Goal: Information Seeking & Learning: Find contact information

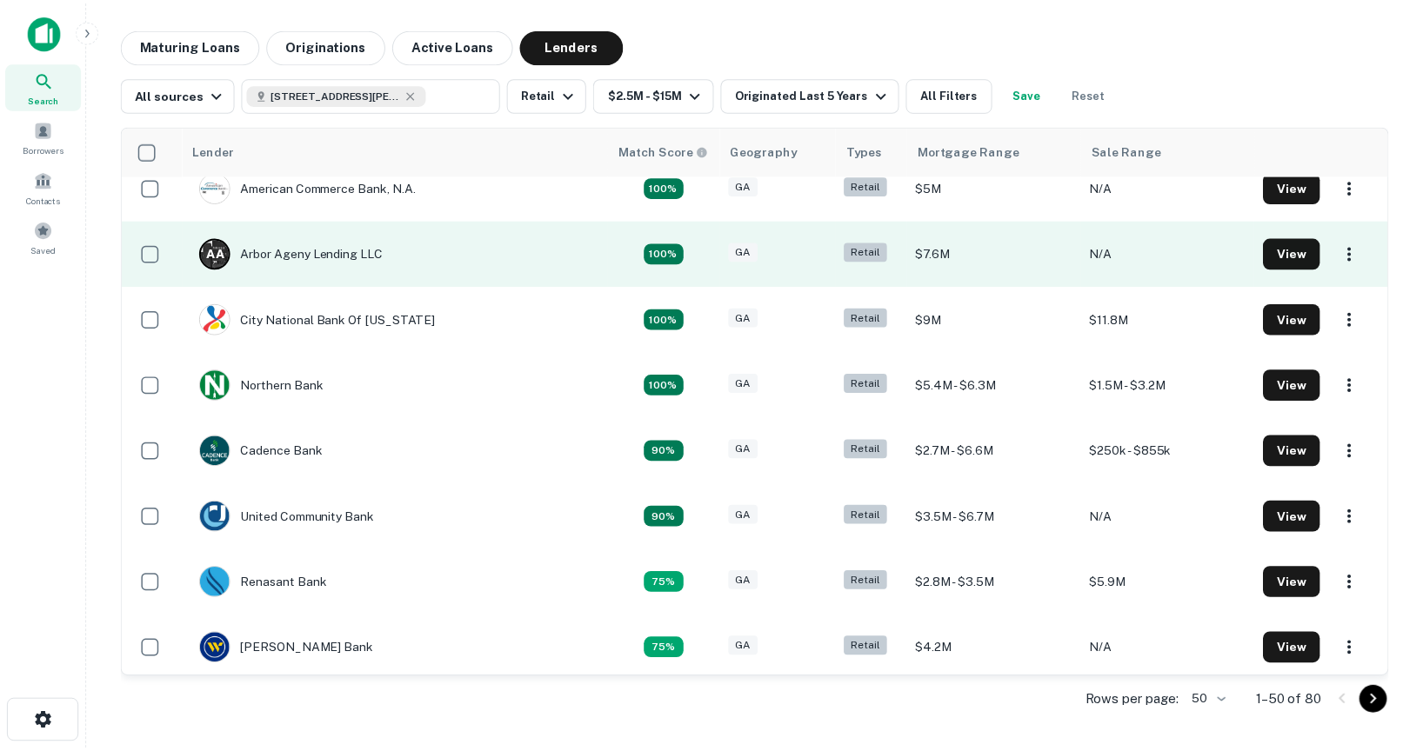
scroll to position [22, 0]
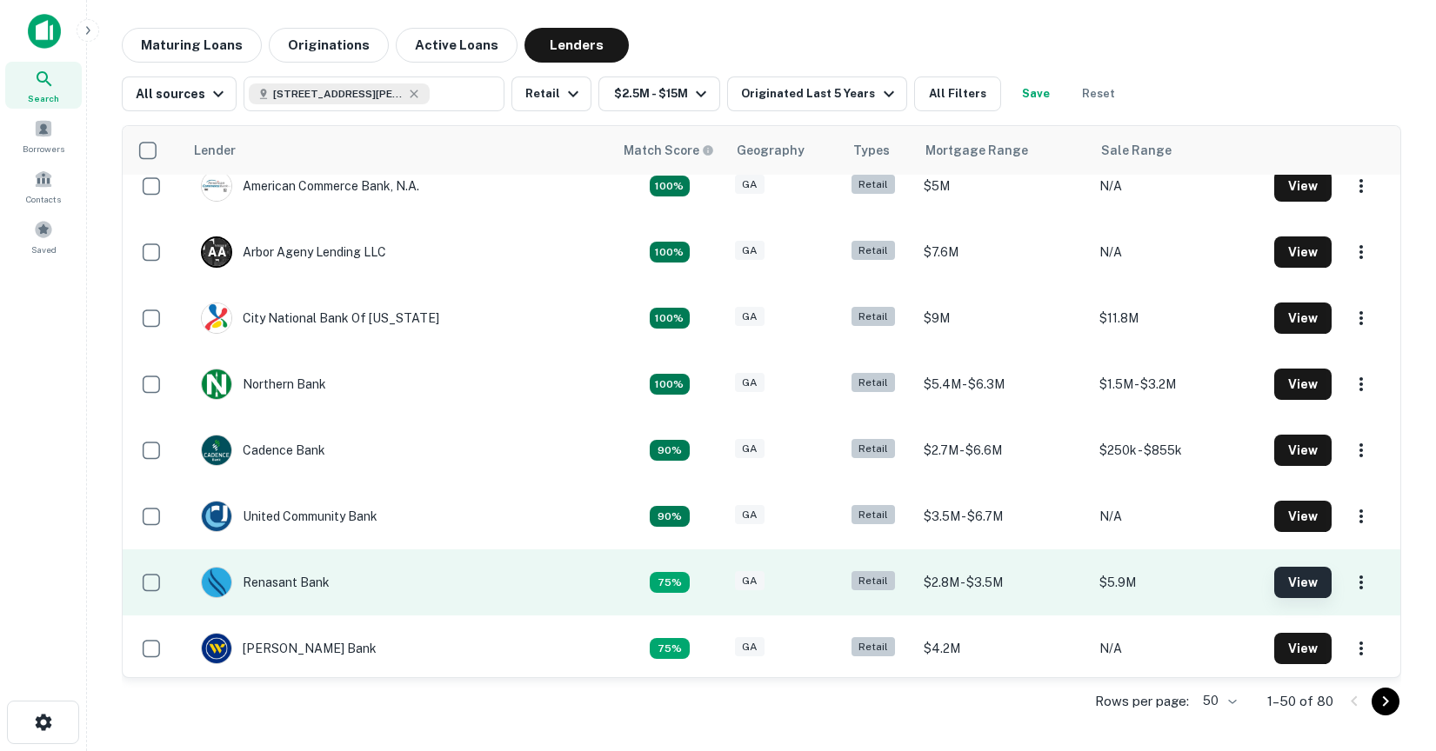
click at [1274, 585] on button "View" at bounding box center [1302, 582] width 57 height 31
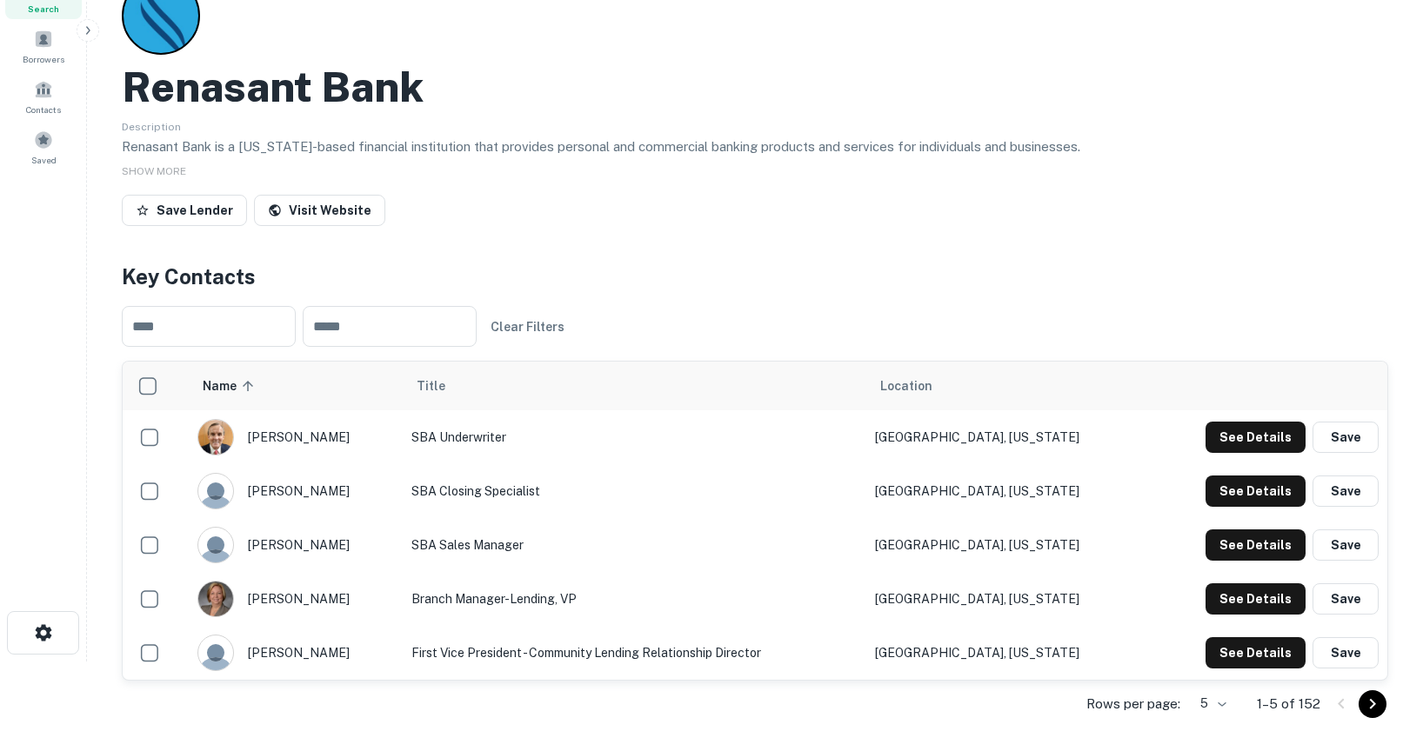
scroll to position [88, 0]
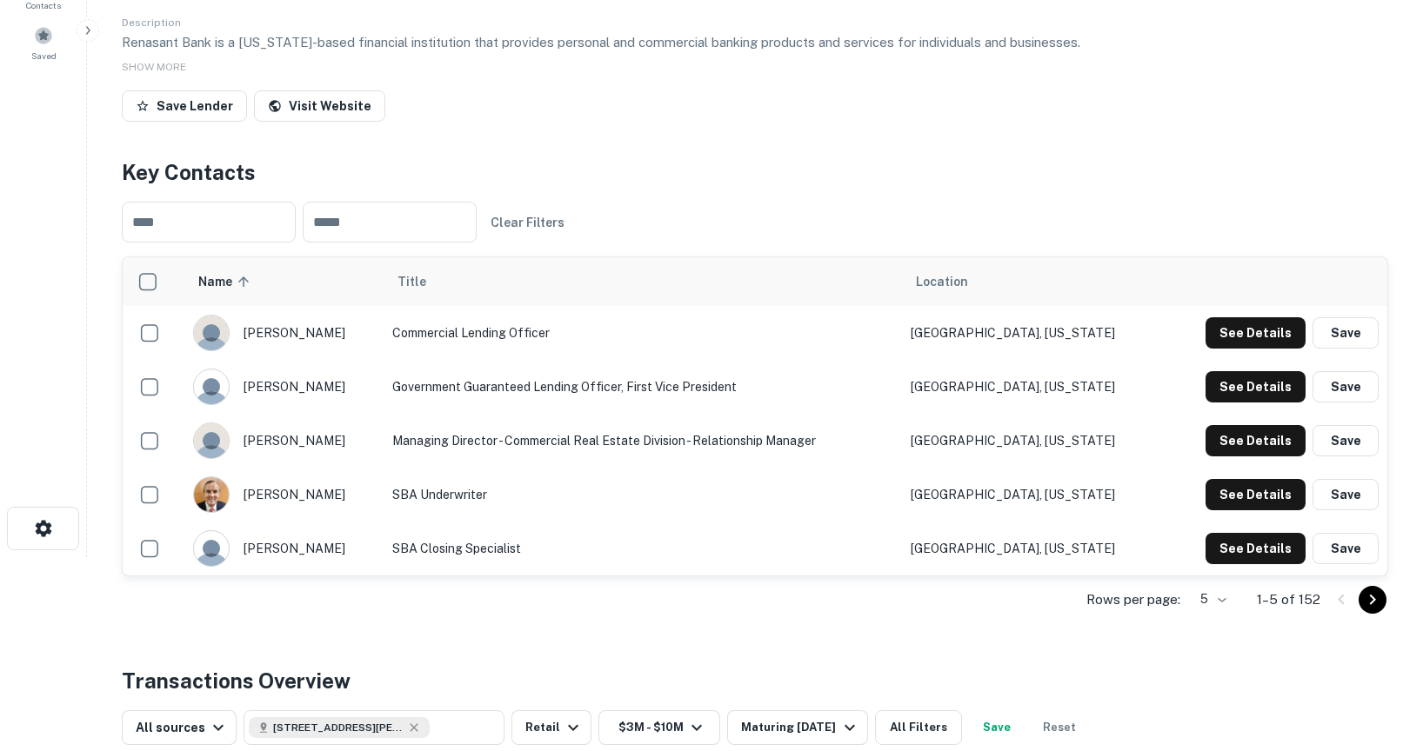
scroll to position [190, 0]
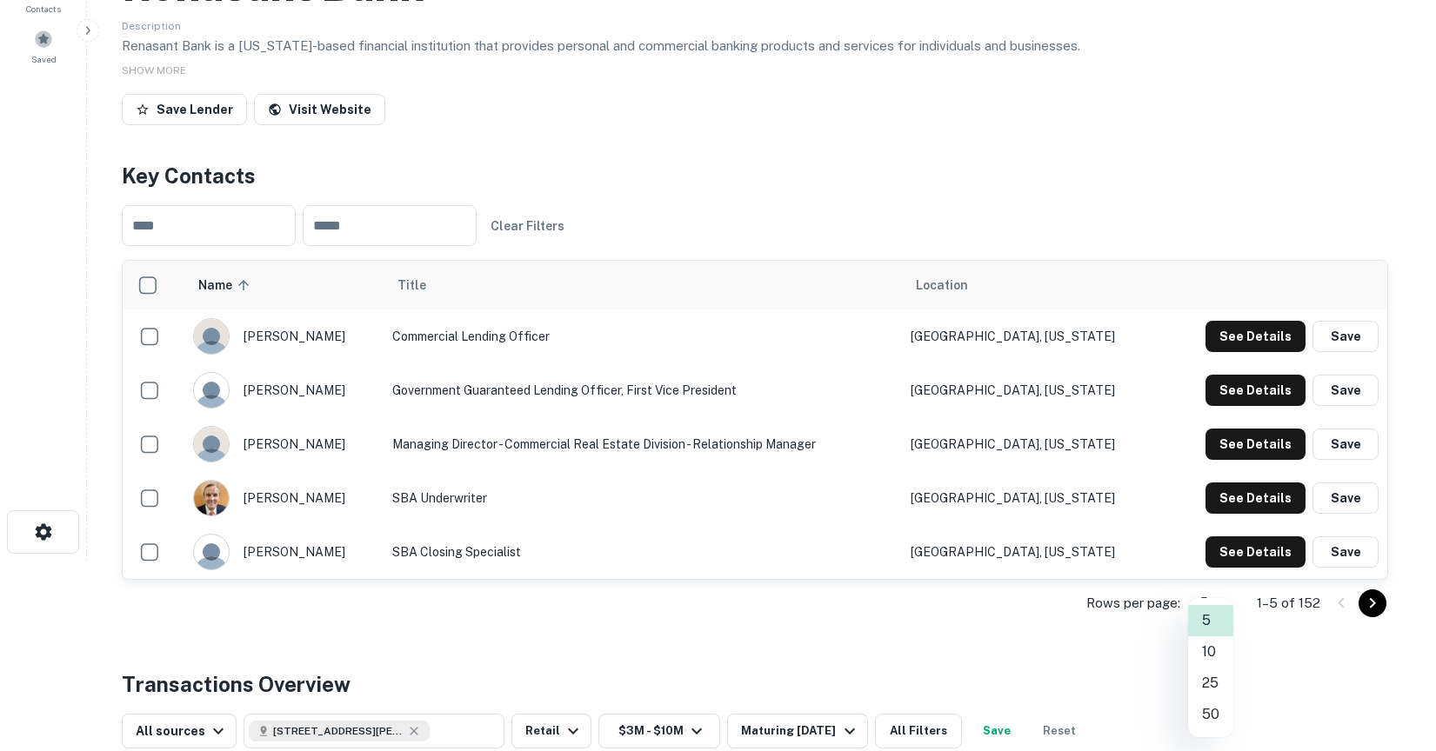
click at [1200, 561] on body "Search Borrowers Contacts Saved Back to search Renasant Bank Description Renasa…" at bounding box center [718, 185] width 1436 height 751
click at [1212, 716] on li "50" at bounding box center [1210, 714] width 45 height 31
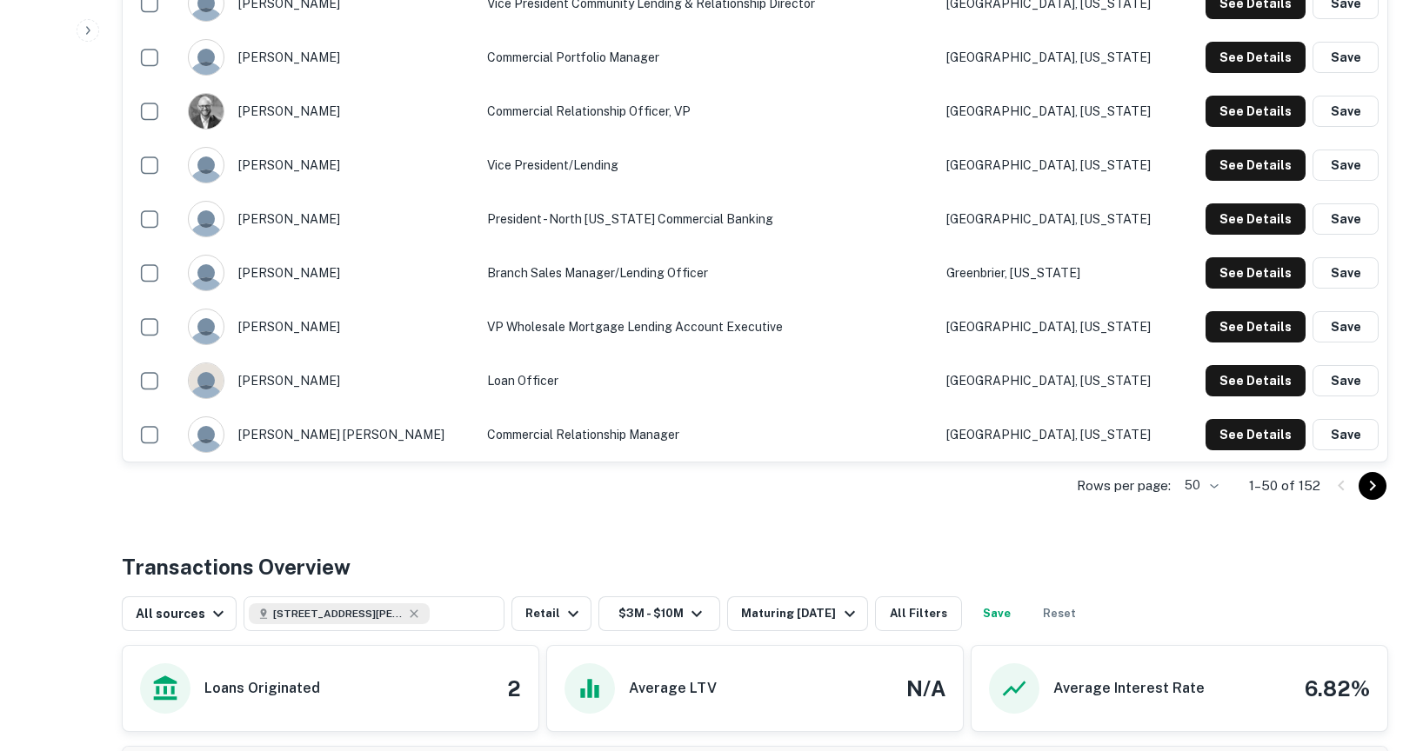
scroll to position [2742, 0]
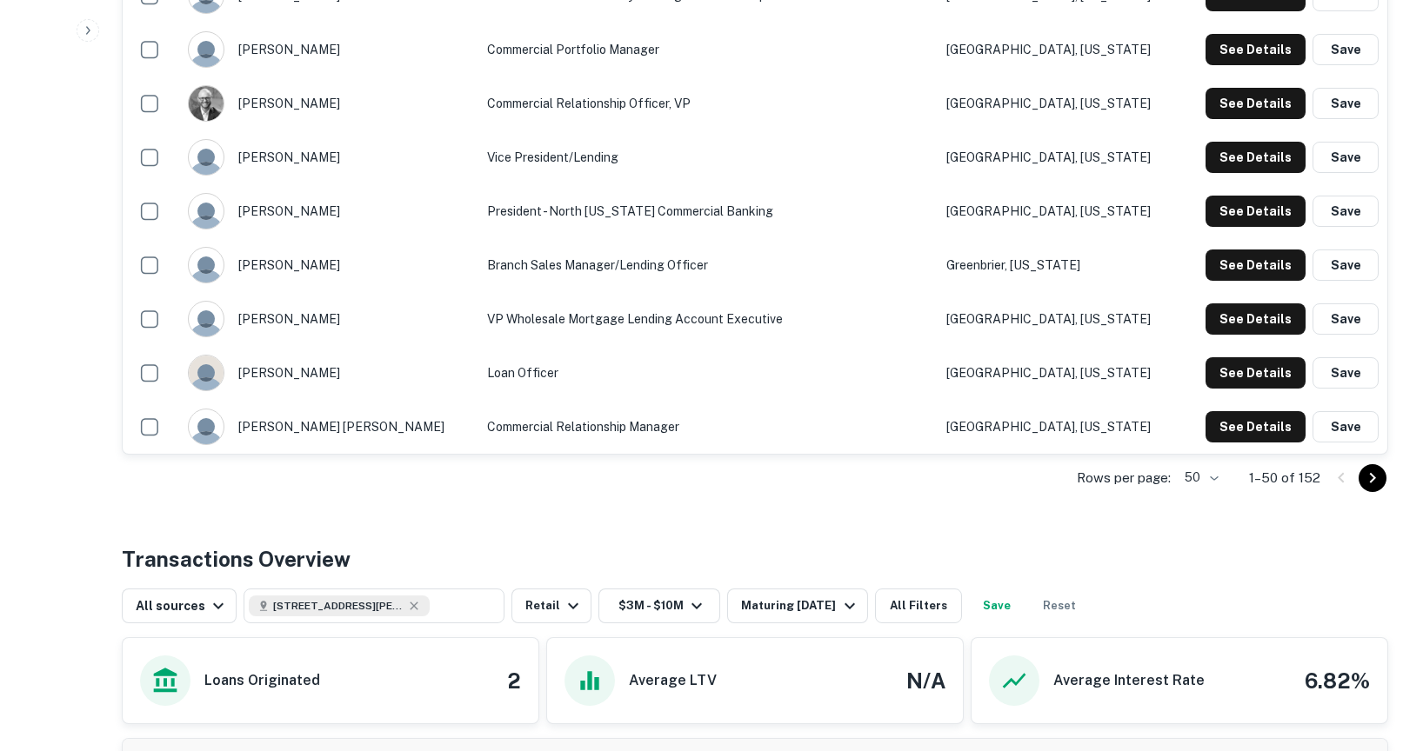
click at [1378, 481] on icon "Go to next page" at bounding box center [1372, 478] width 21 height 21
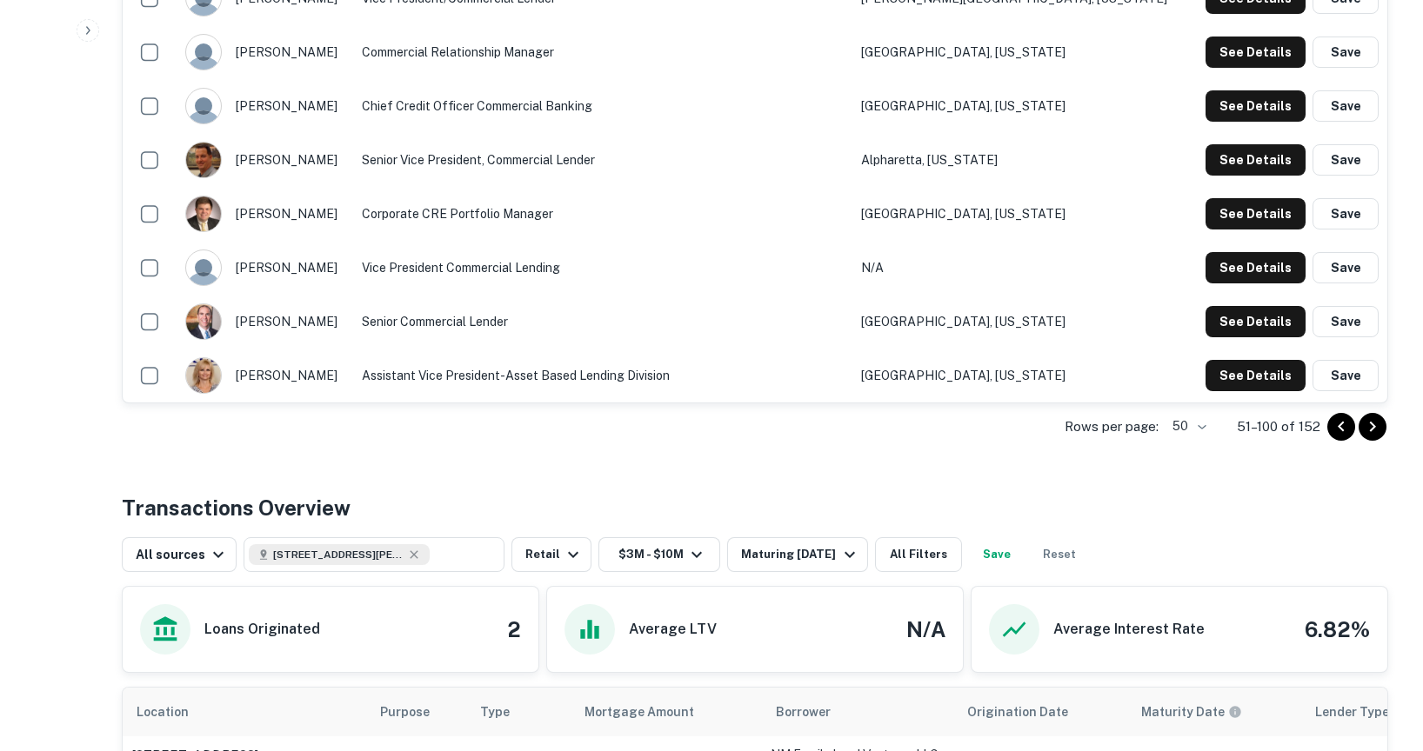
scroll to position [2822, 0]
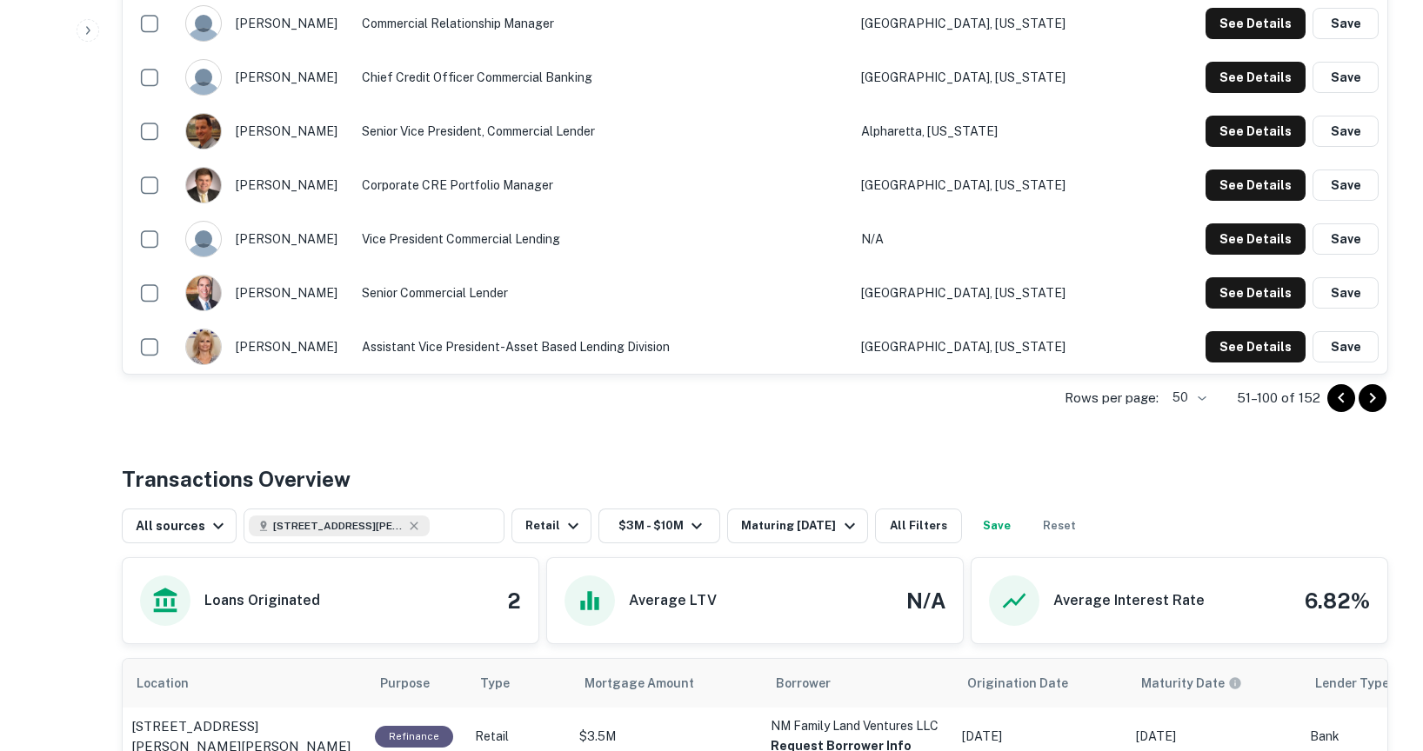
click at [1373, 393] on icon "Go to next page" at bounding box center [1372, 398] width 21 height 21
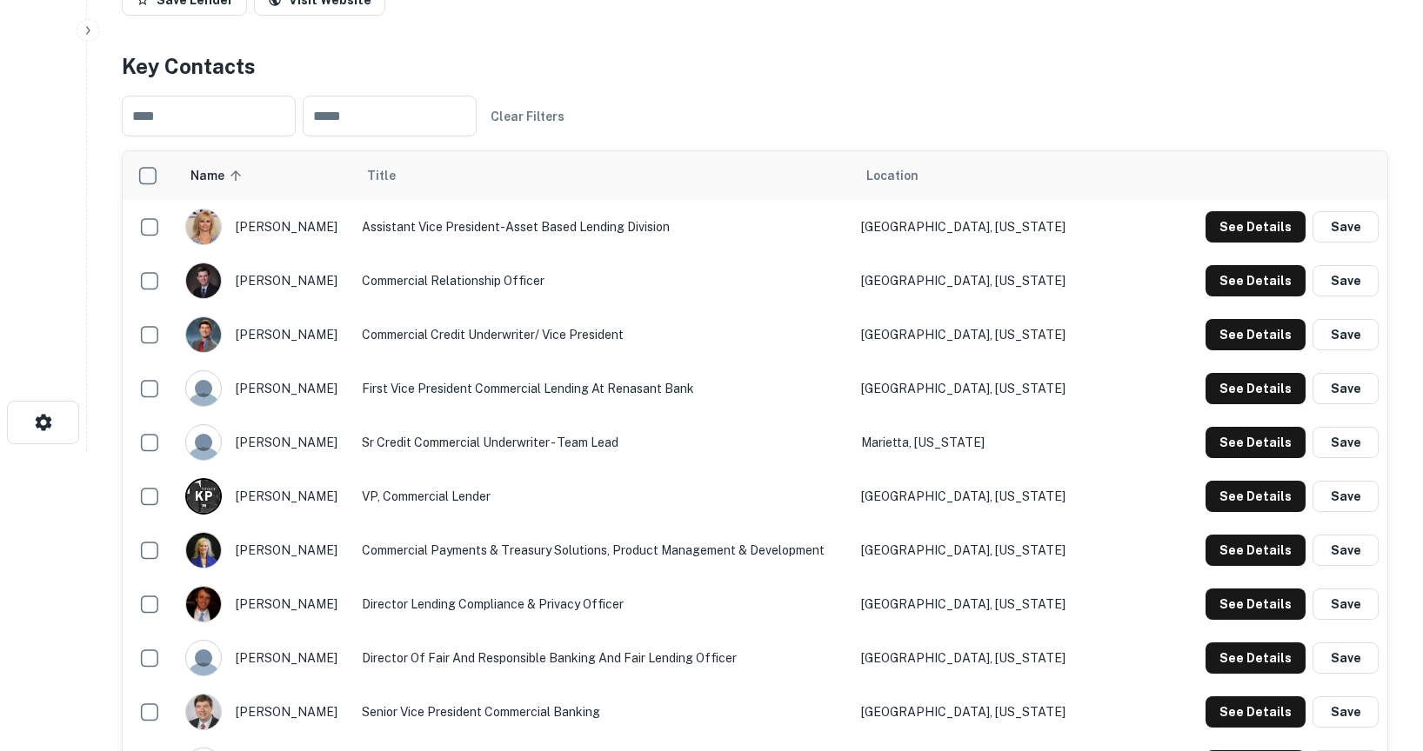
scroll to position [304, 0]
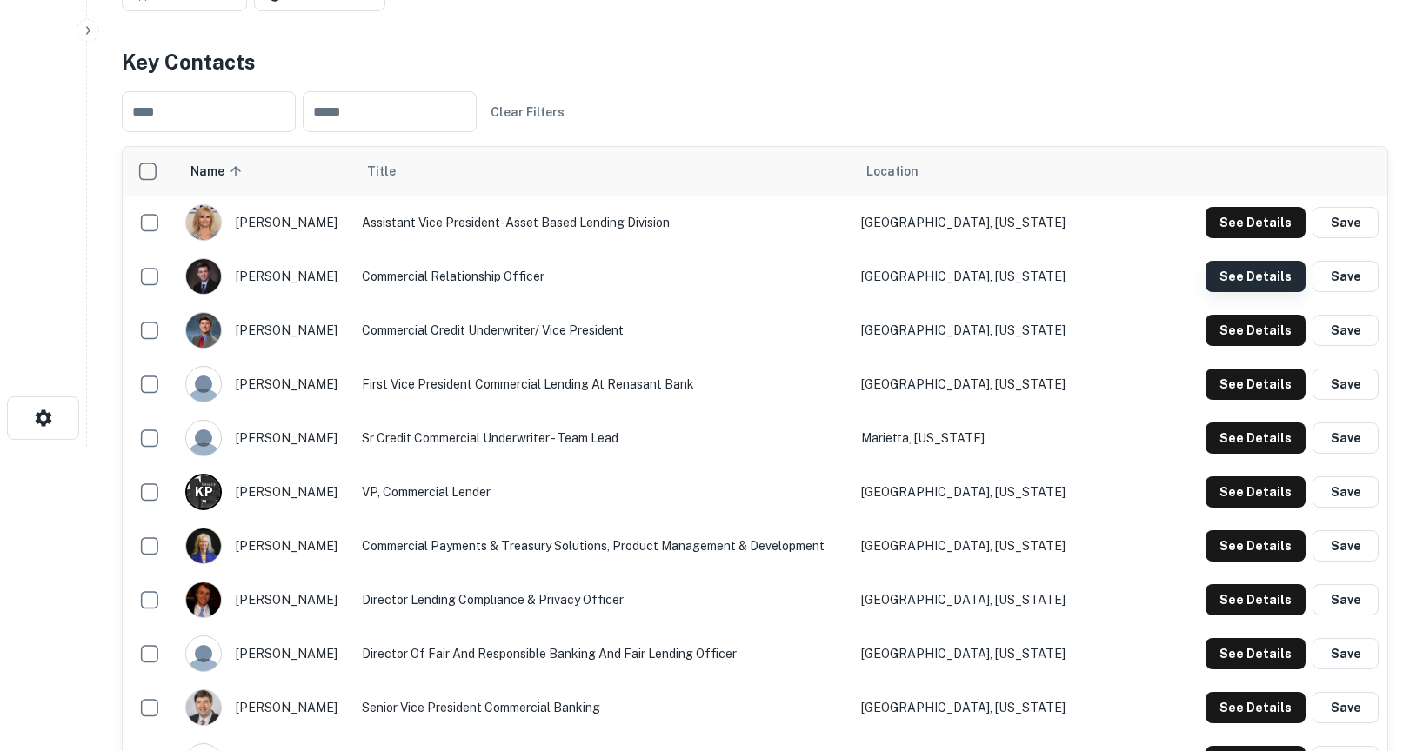
click at [1270, 238] on button "See Details" at bounding box center [1255, 222] width 100 height 31
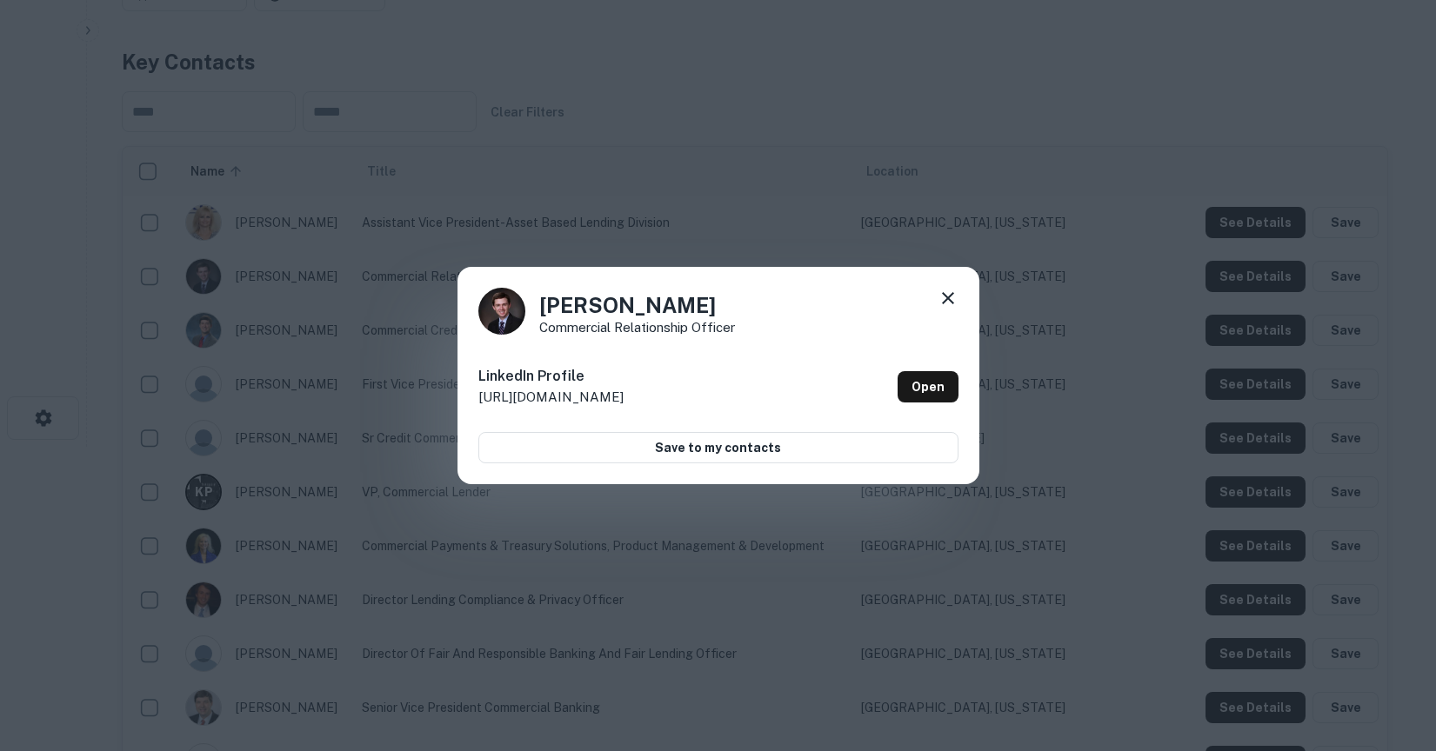
click at [951, 297] on icon at bounding box center [947, 298] width 21 height 21
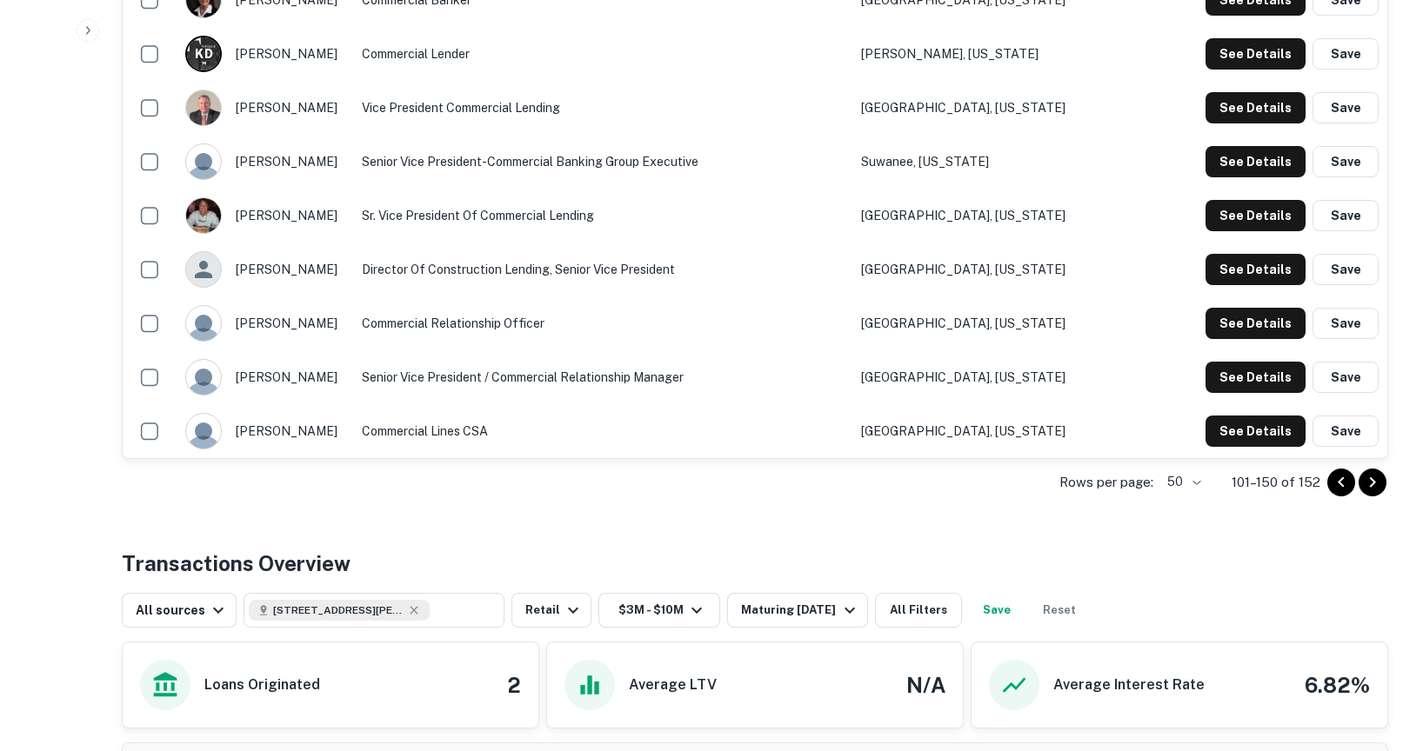
scroll to position [2940, 0]
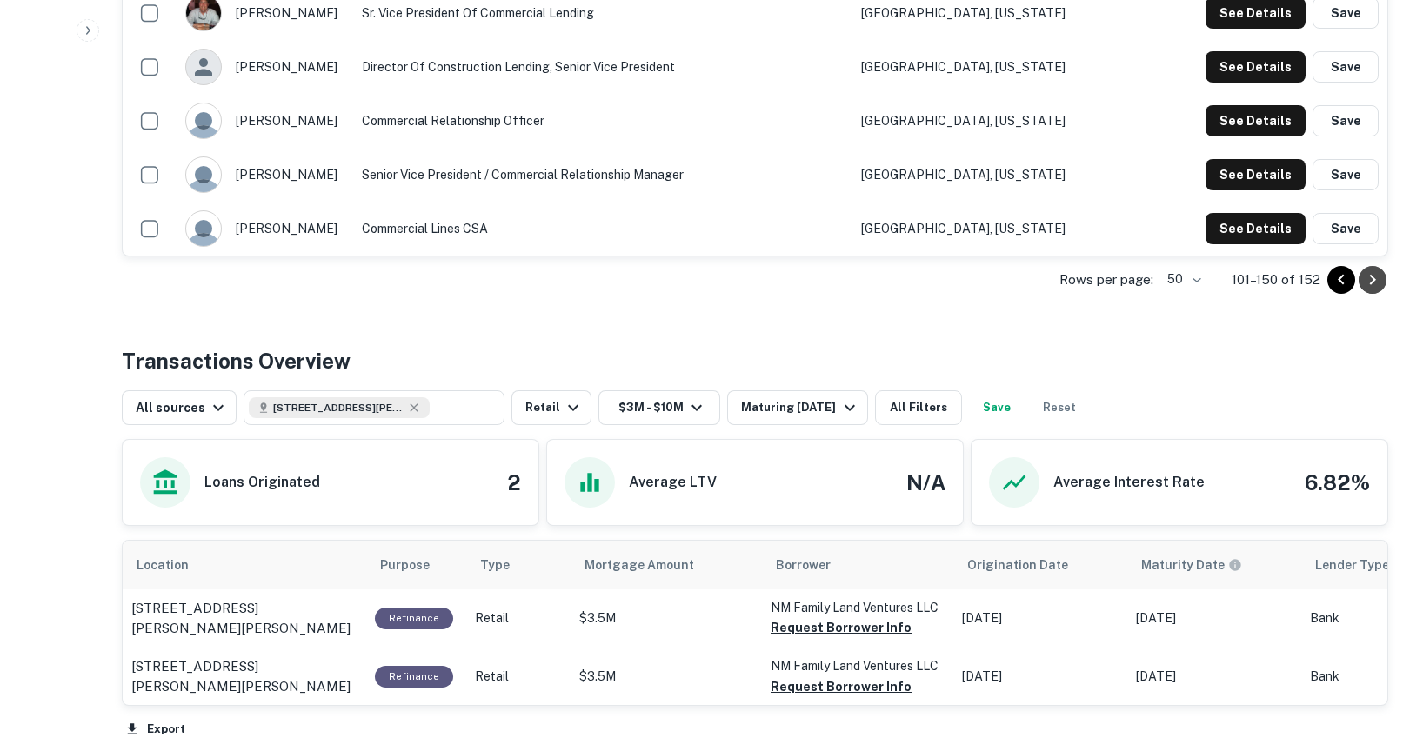
click at [1373, 287] on icon "Go to next page" at bounding box center [1372, 280] width 21 height 21
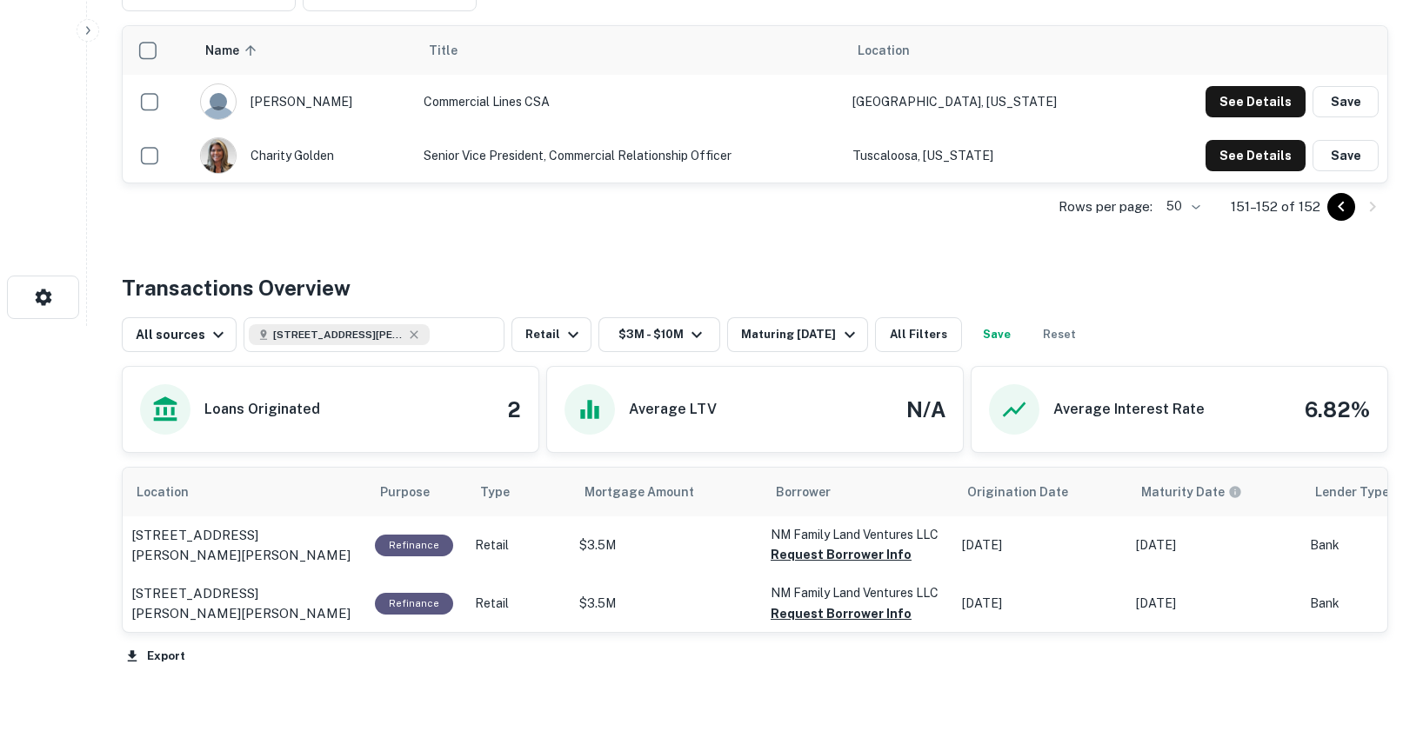
scroll to position [426, 0]
click at [1337, 204] on icon "Go to previous page" at bounding box center [1341, 206] width 21 height 21
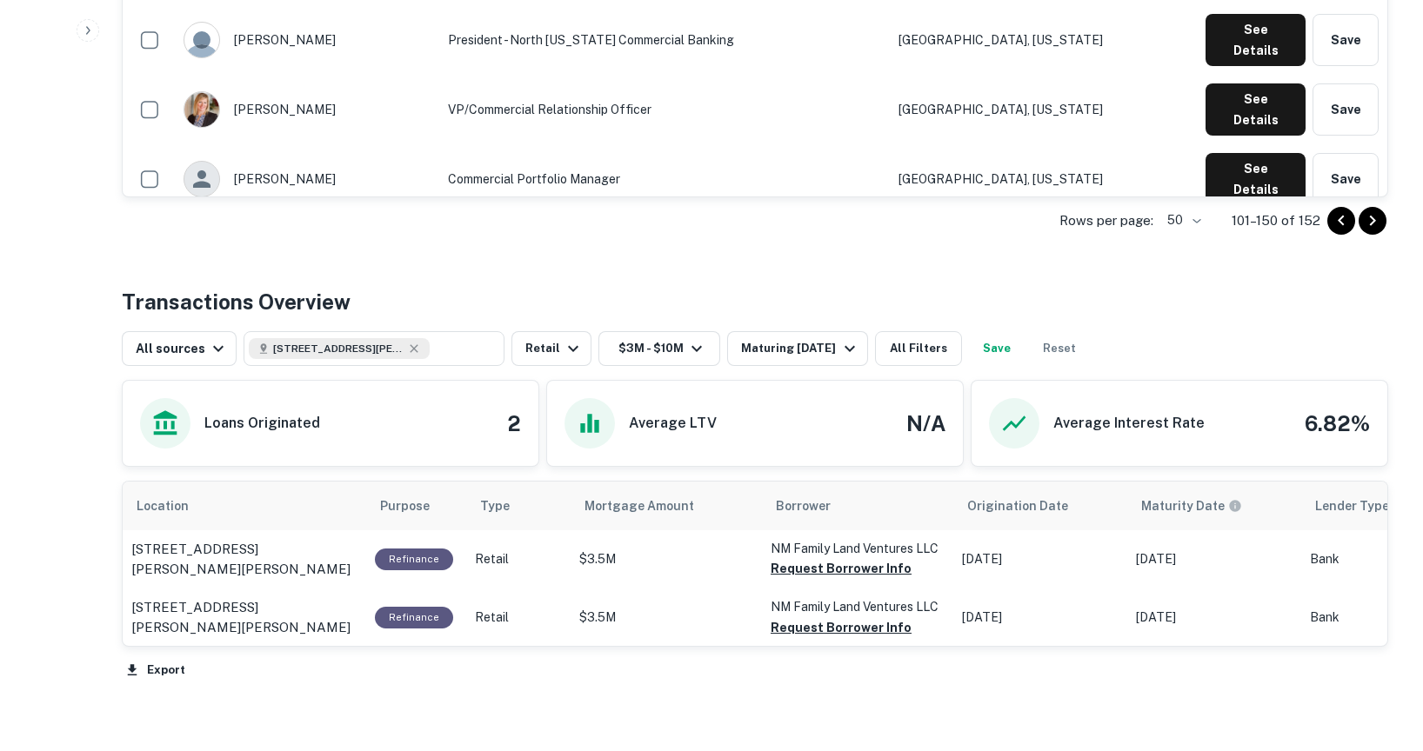
scroll to position [3006, 0]
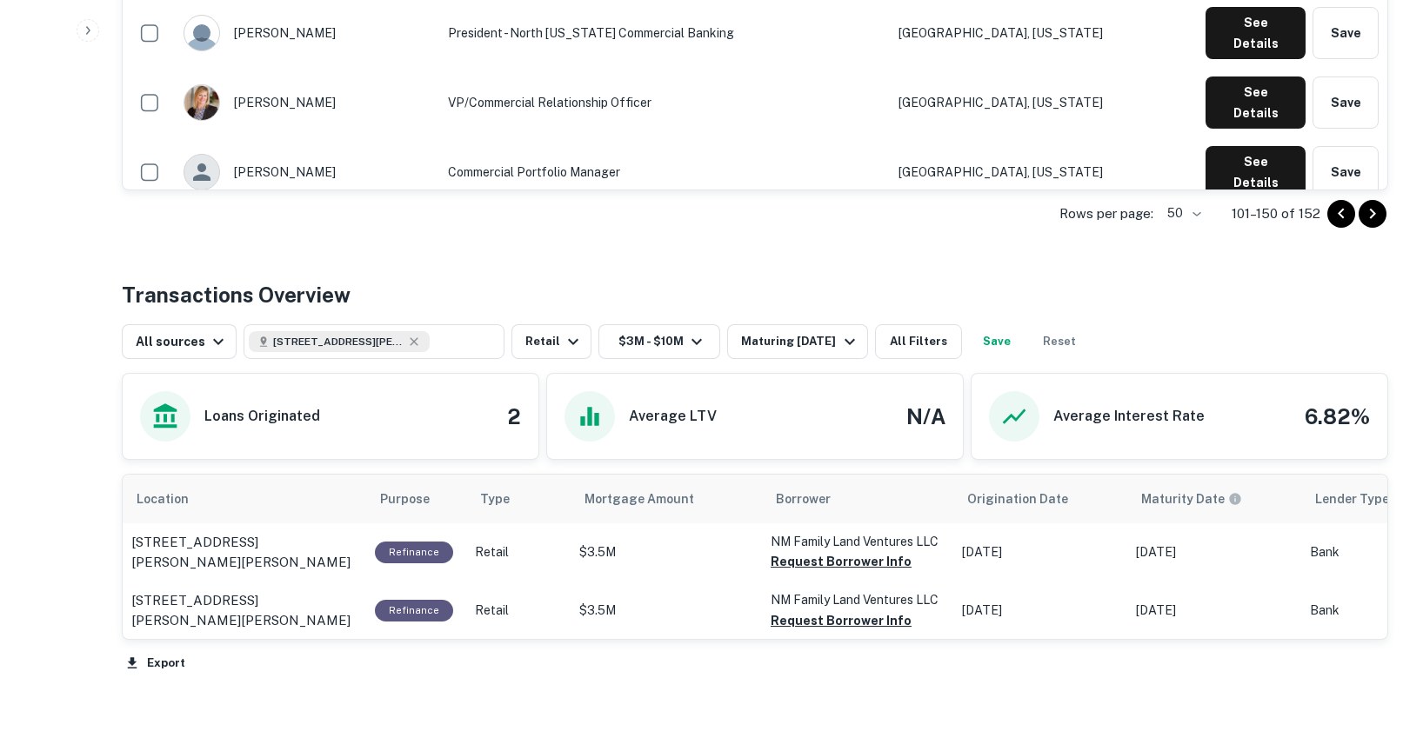
click at [1331, 217] on icon "Go to previous page" at bounding box center [1341, 214] width 21 height 21
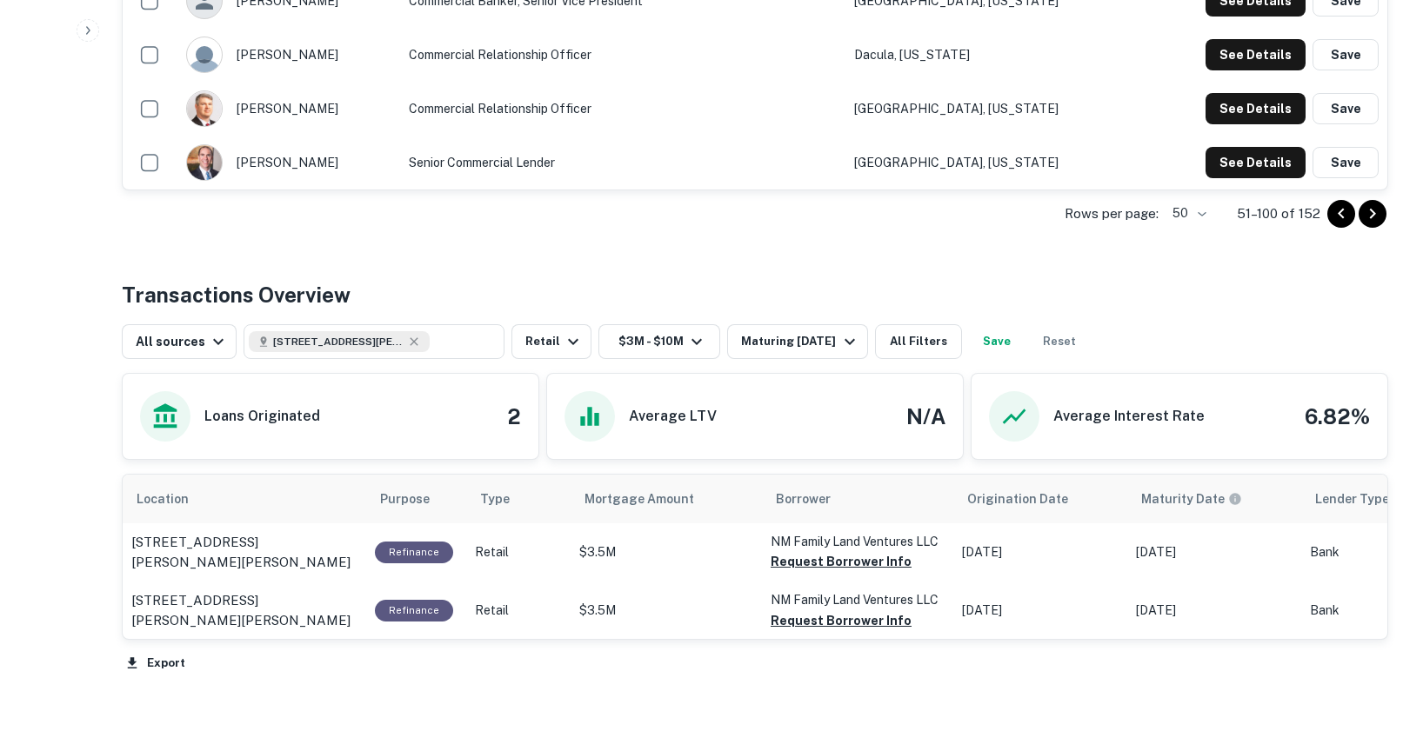
click at [1331, 217] on icon "Go to previous page" at bounding box center [1341, 214] width 21 height 21
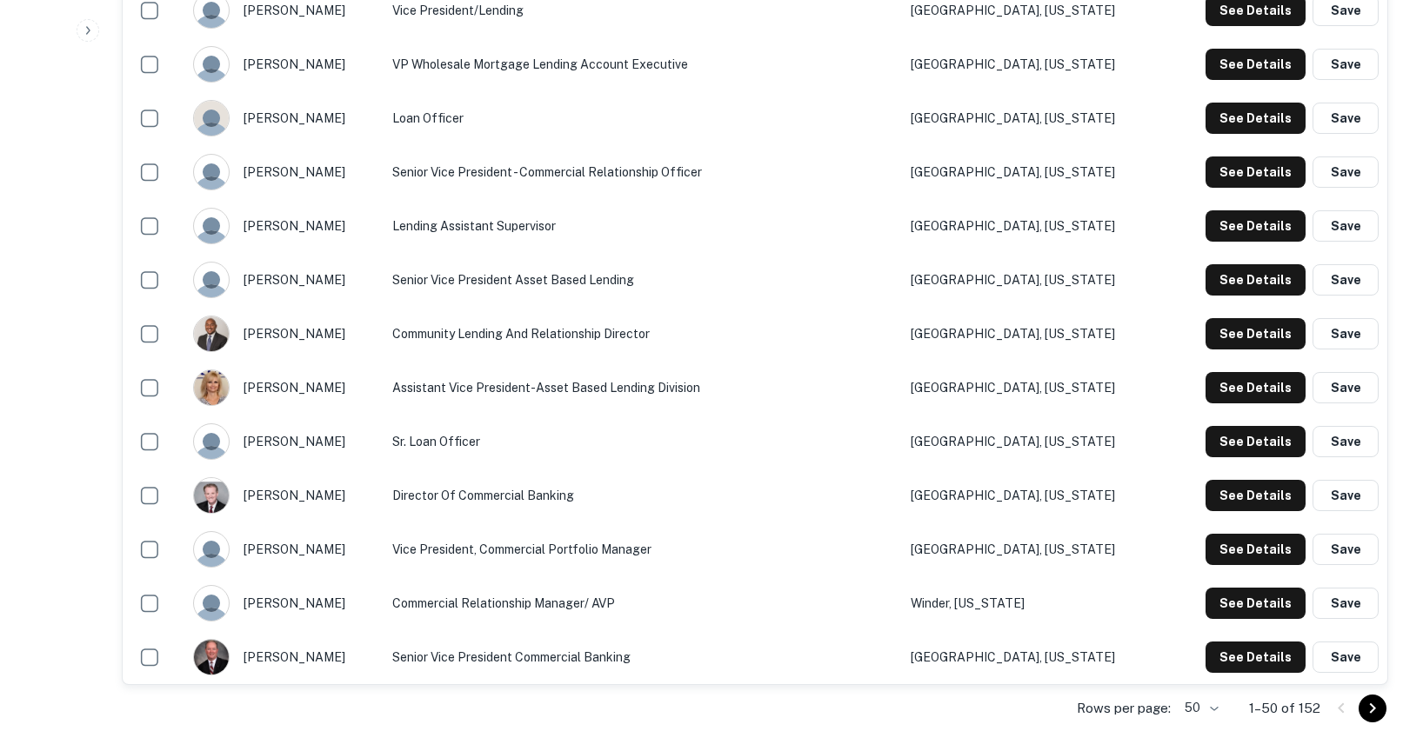
scroll to position [2517, 0]
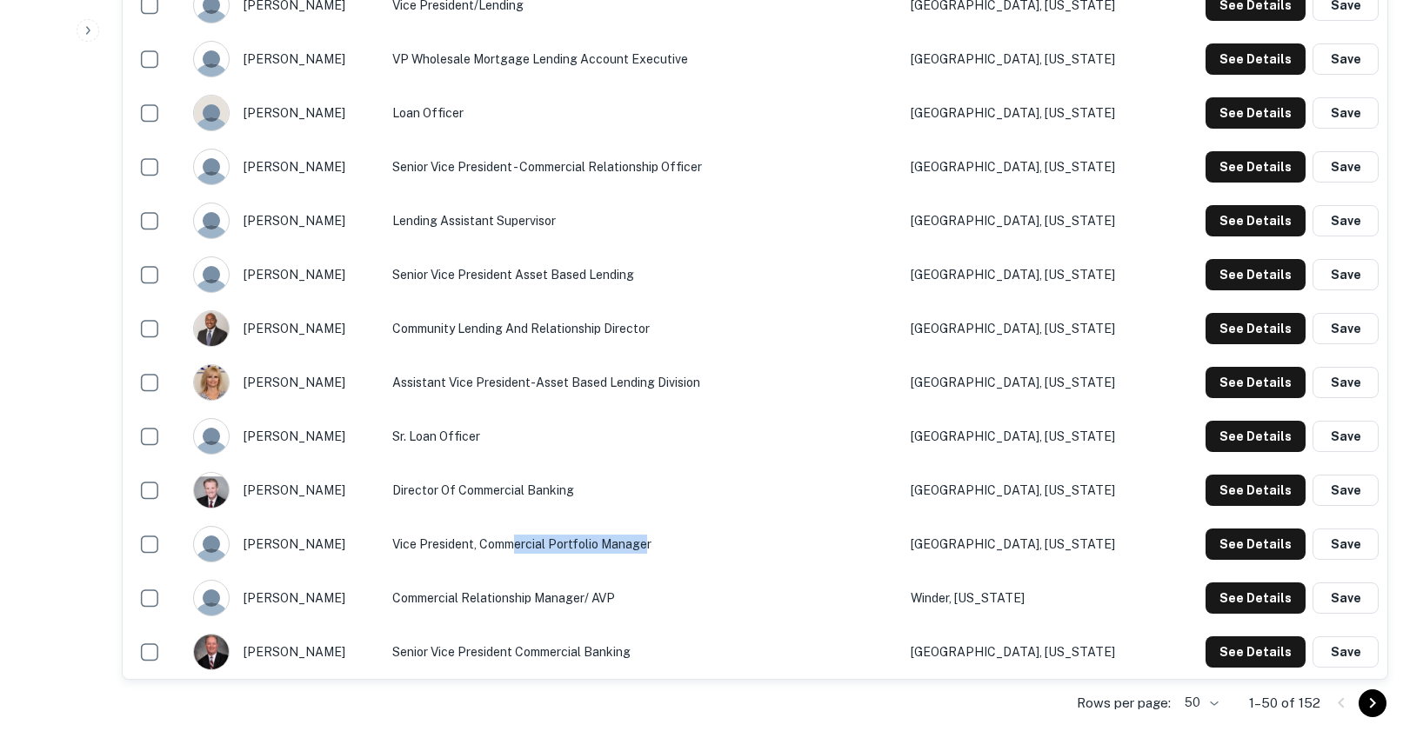
drag, startPoint x: 653, startPoint y: 544, endPoint x: 522, endPoint y: 545, distance: 131.3
click at [522, 545] on td "Vice President, Commercial Portfolio Manager" at bounding box center [643, 544] width 518 height 54
drag, startPoint x: 404, startPoint y: 544, endPoint x: 667, endPoint y: 543, distance: 263.5
click at [667, 543] on td "Vice President, Commercial Portfolio Manager" at bounding box center [643, 544] width 518 height 54
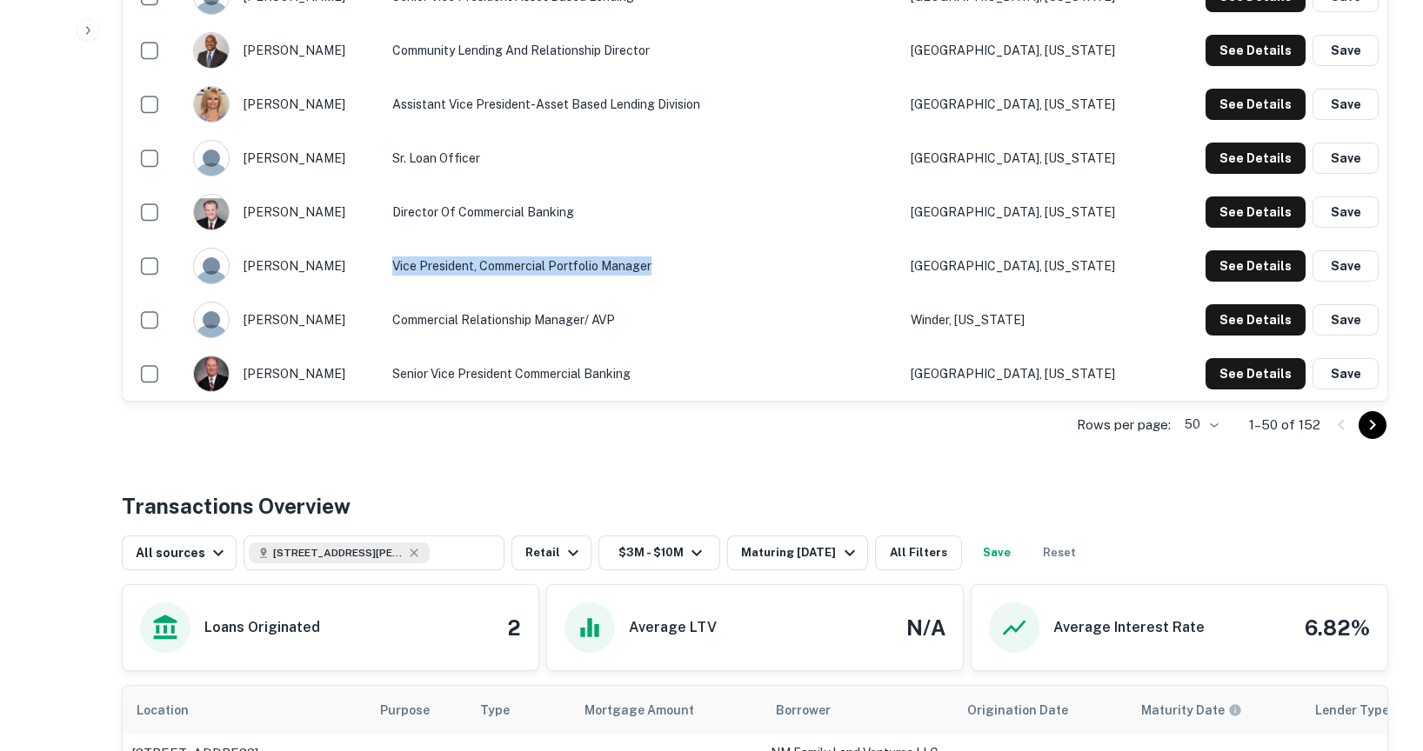
scroll to position [2790, 0]
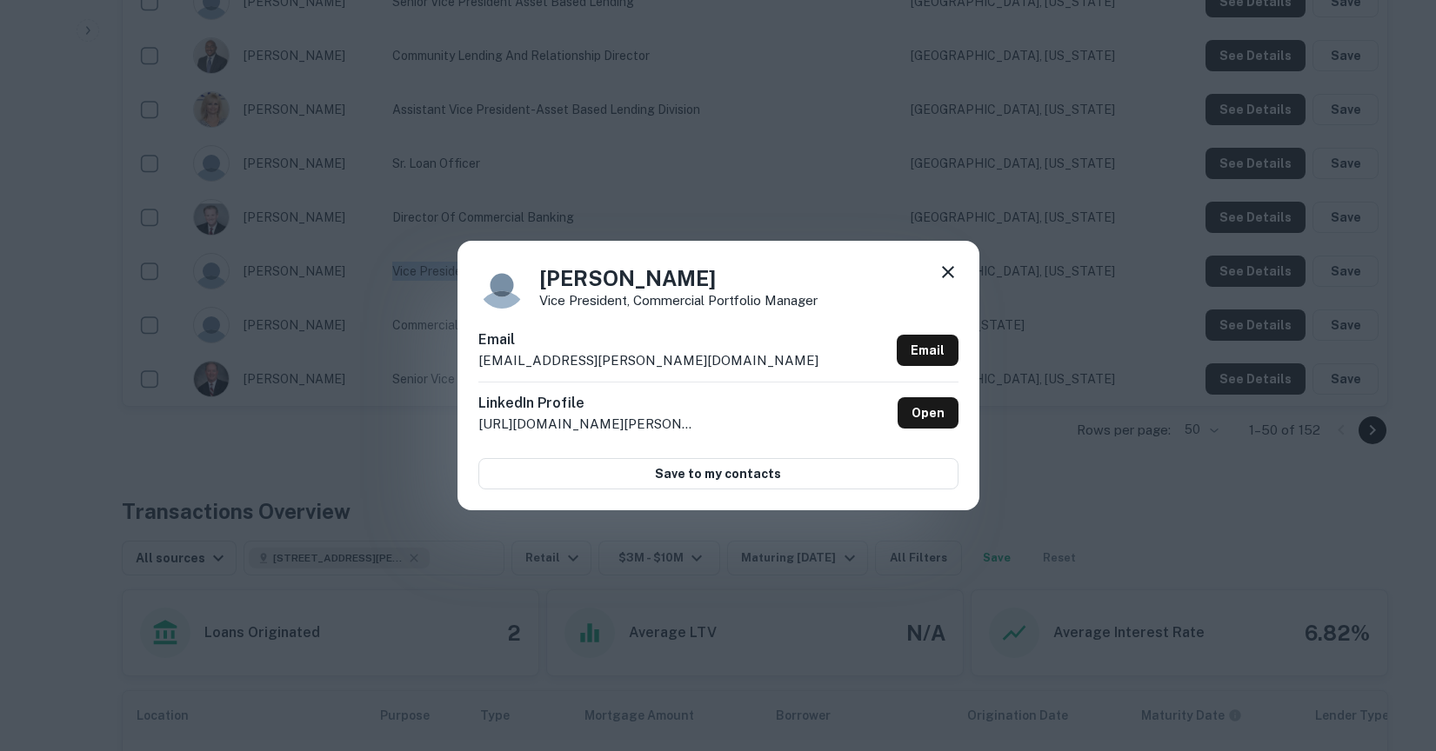
click at [948, 278] on icon at bounding box center [947, 272] width 21 height 21
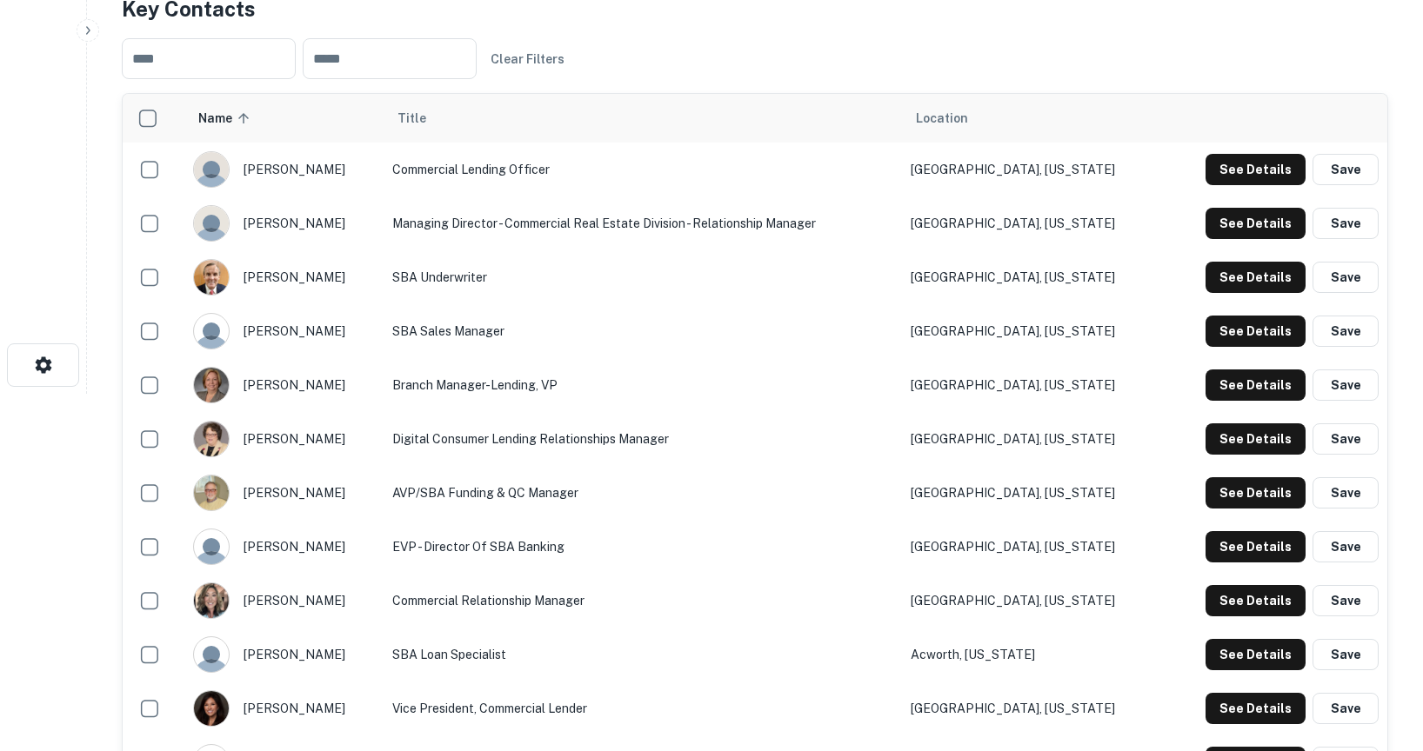
scroll to position [283, 0]
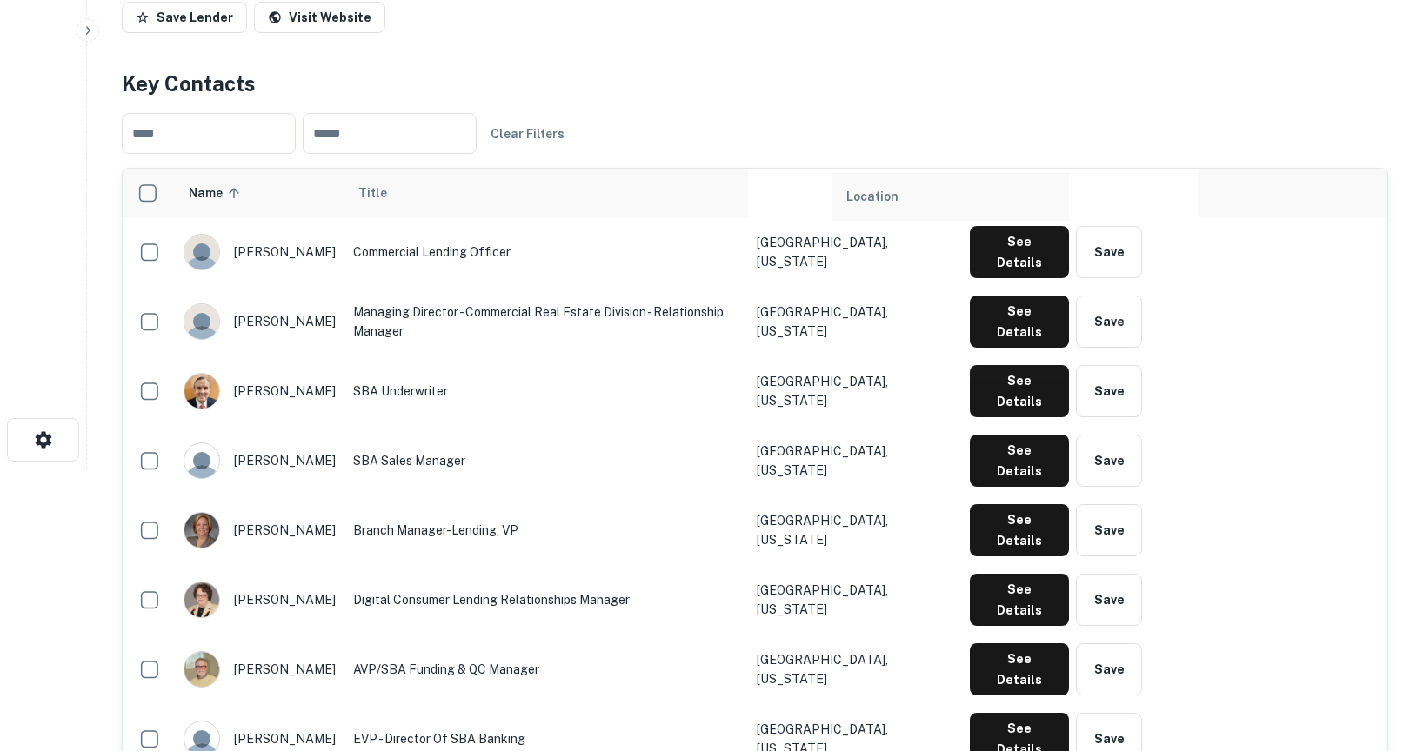
drag, startPoint x: 981, startPoint y: 198, endPoint x: 866, endPoint y: 202, distance: 114.8
click at [866, 202] on tr "Name sorted ascending Title Location" at bounding box center [755, 193] width 1264 height 49
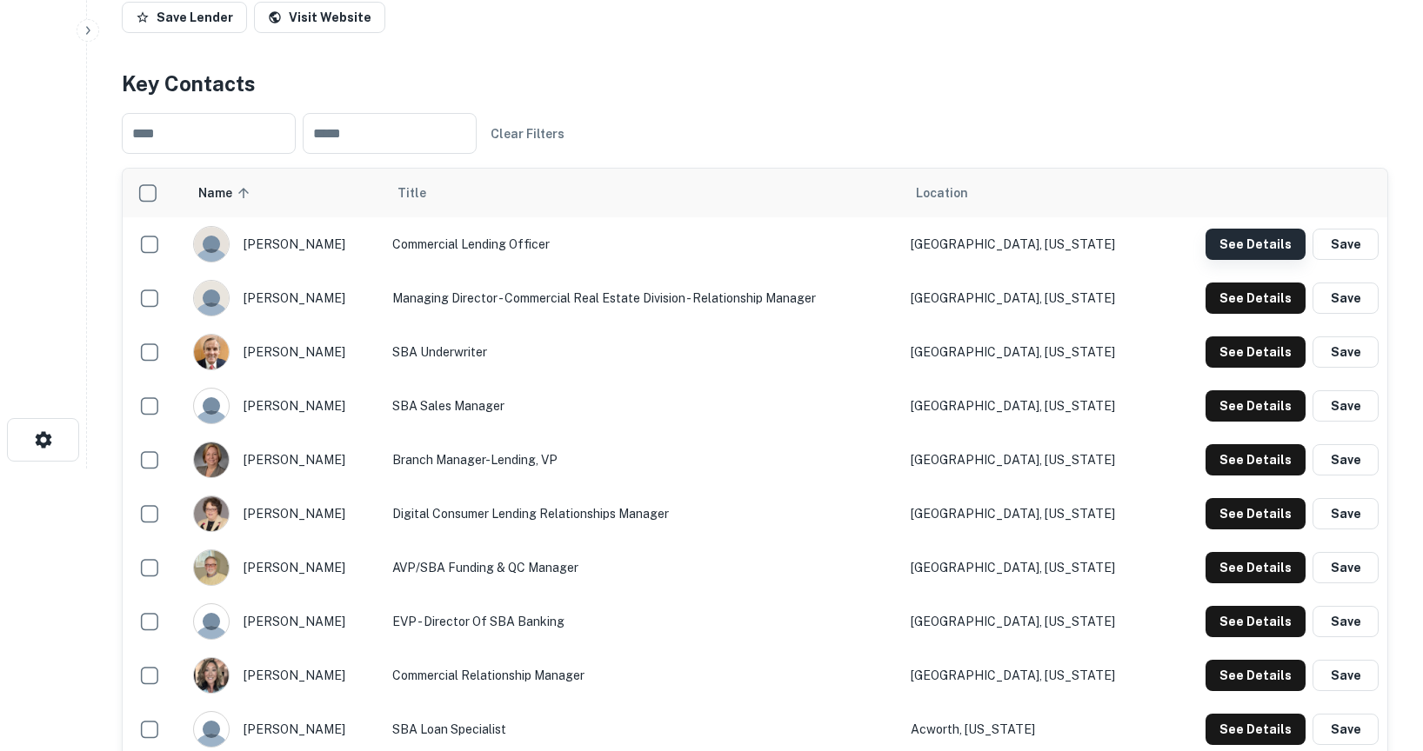
click at [1264, 242] on button "See Details" at bounding box center [1255, 244] width 100 height 31
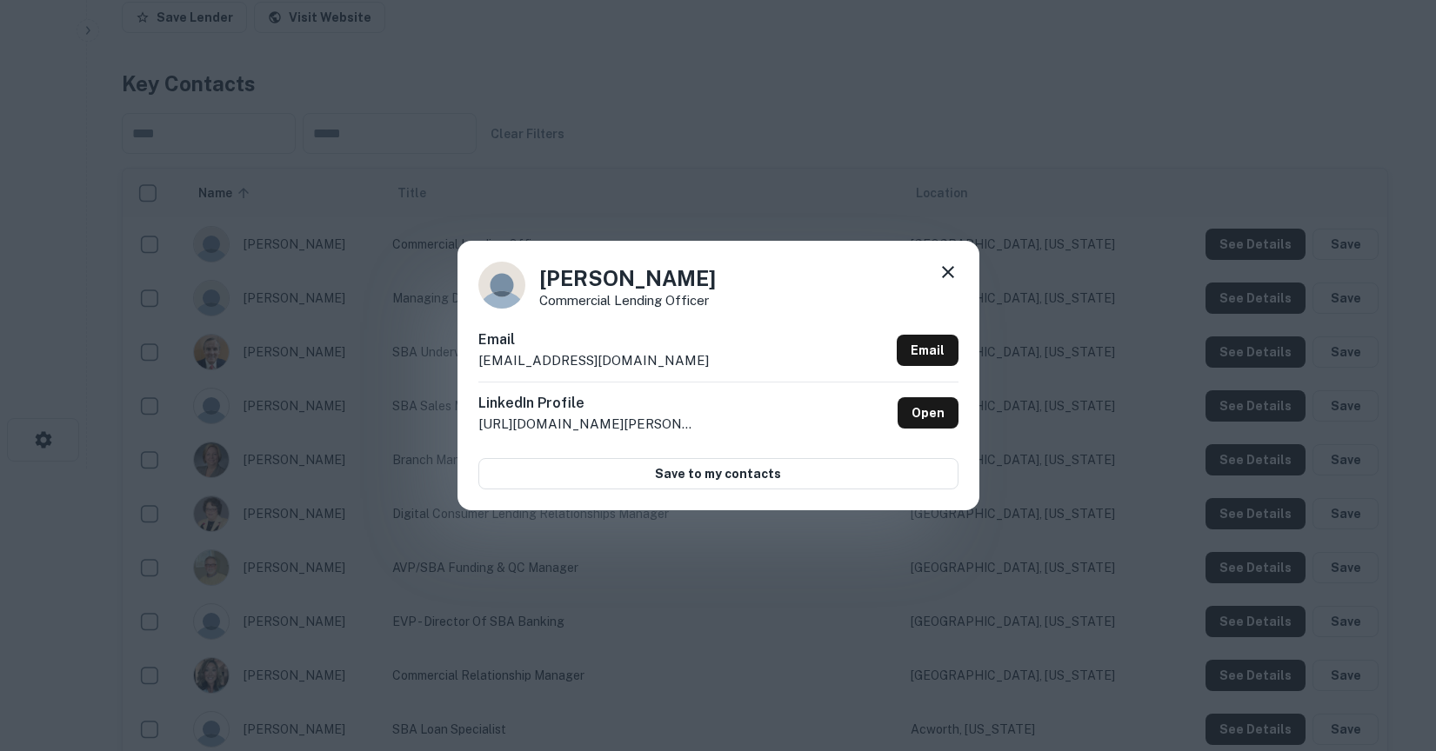
click at [944, 273] on icon at bounding box center [948, 272] width 12 height 12
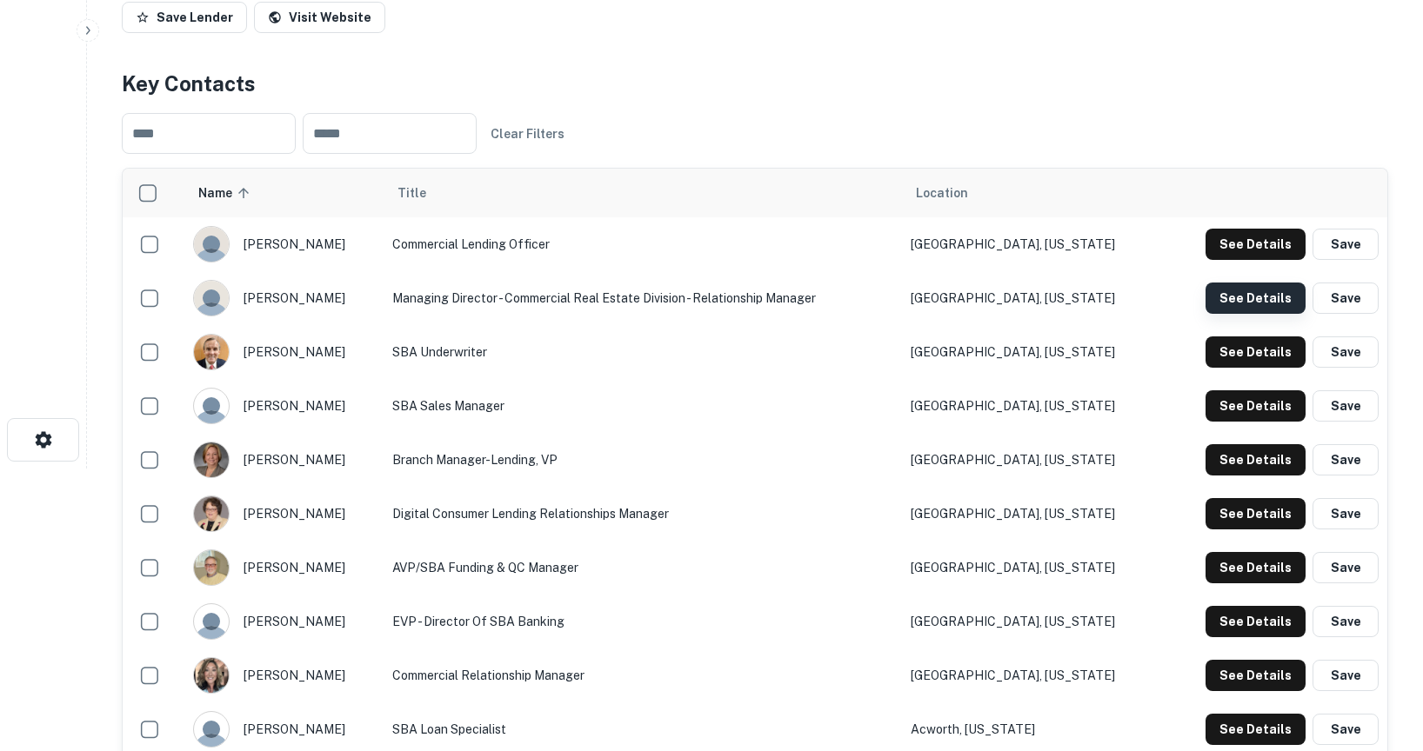
click at [1234, 260] on button "See Details" at bounding box center [1255, 244] width 100 height 31
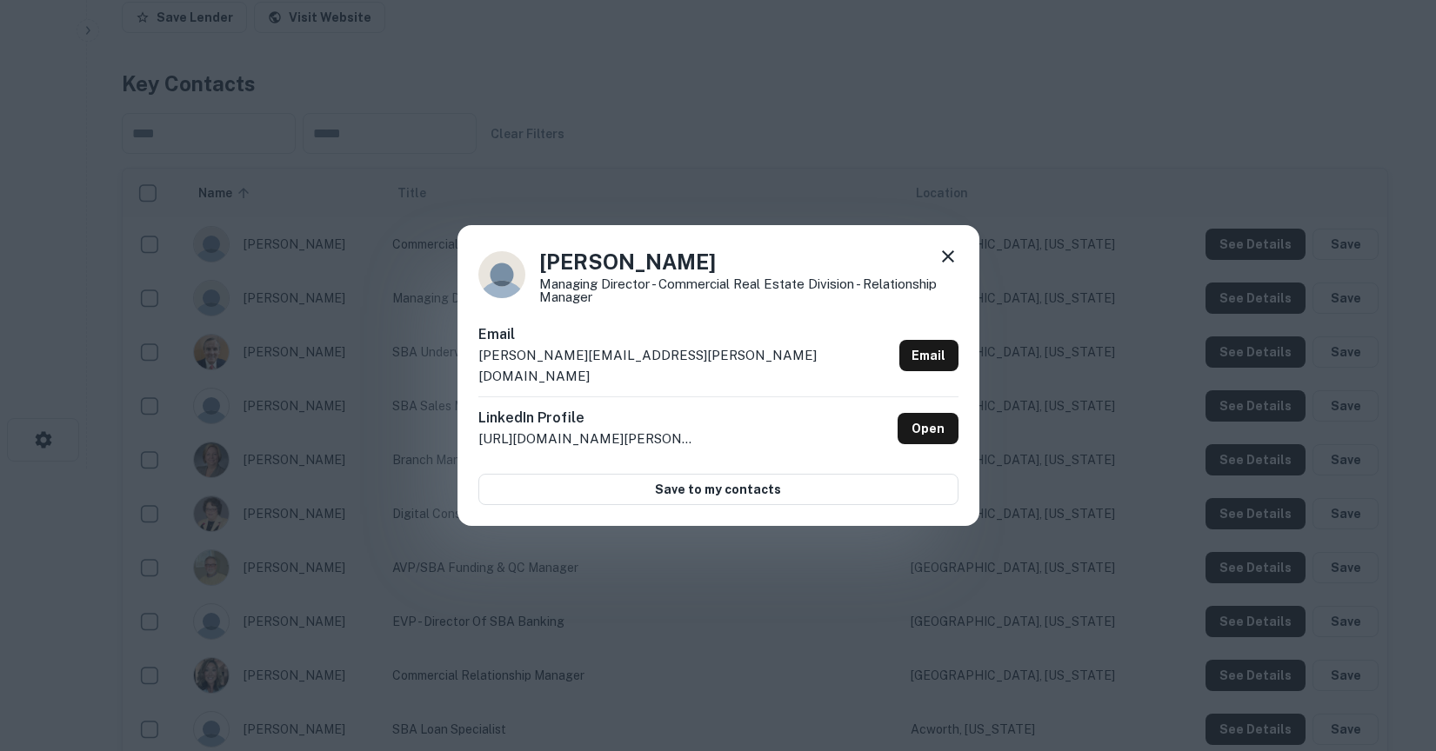
click at [940, 262] on icon at bounding box center [947, 256] width 21 height 21
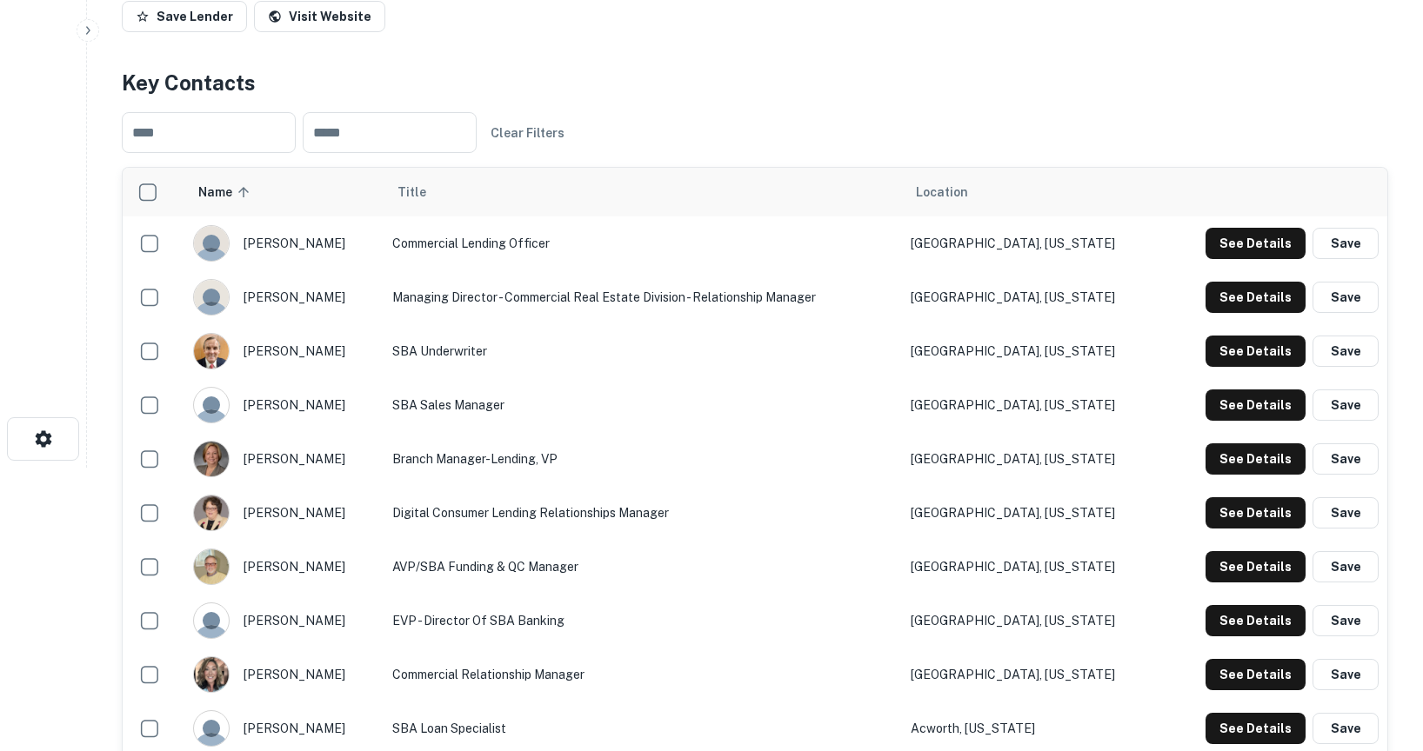
scroll to position [278, 0]
